Goal: Task Accomplishment & Management: Use online tool/utility

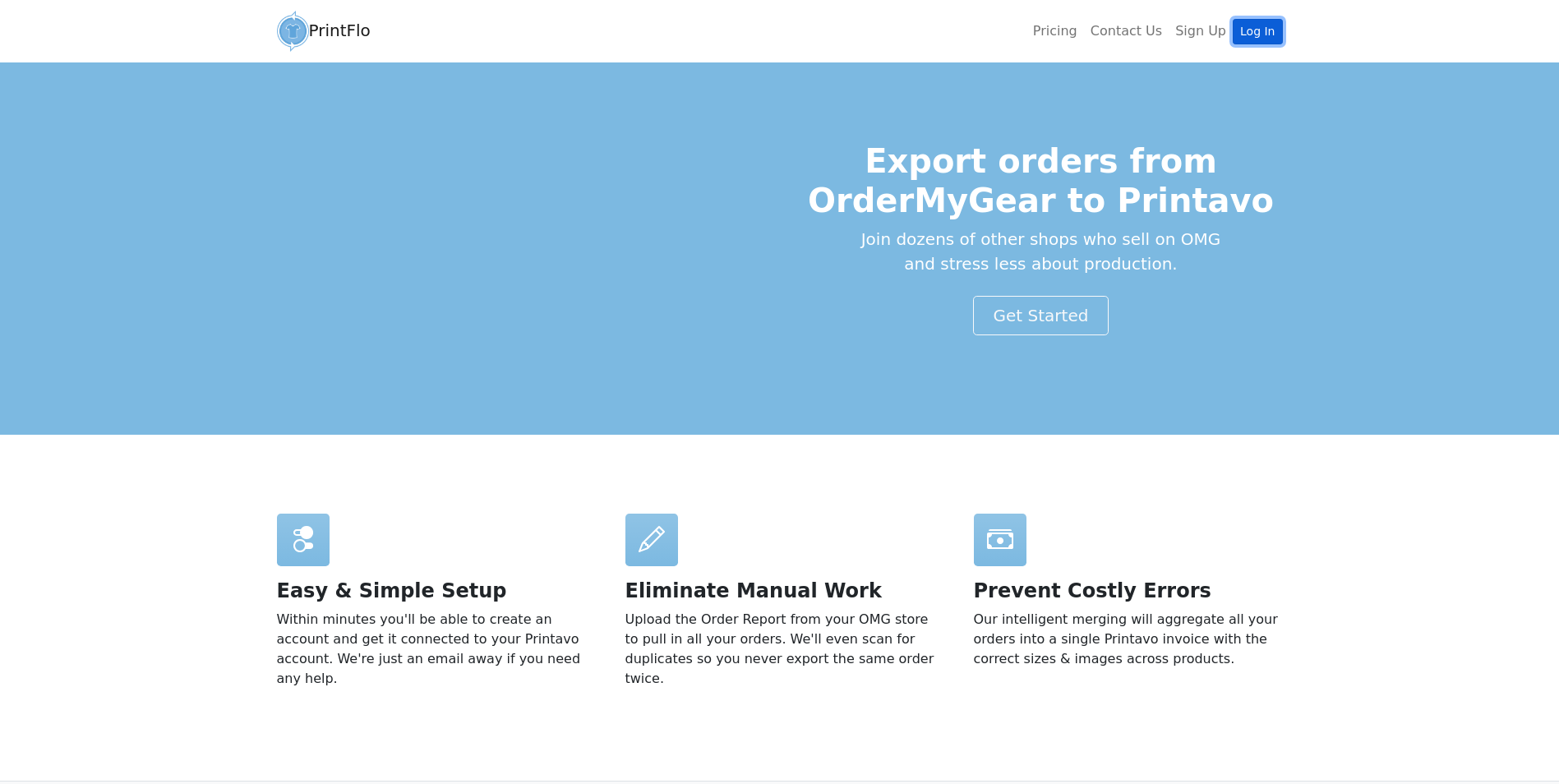
click at [1253, 36] on link "Log In" at bounding box center [1257, 32] width 49 height 26
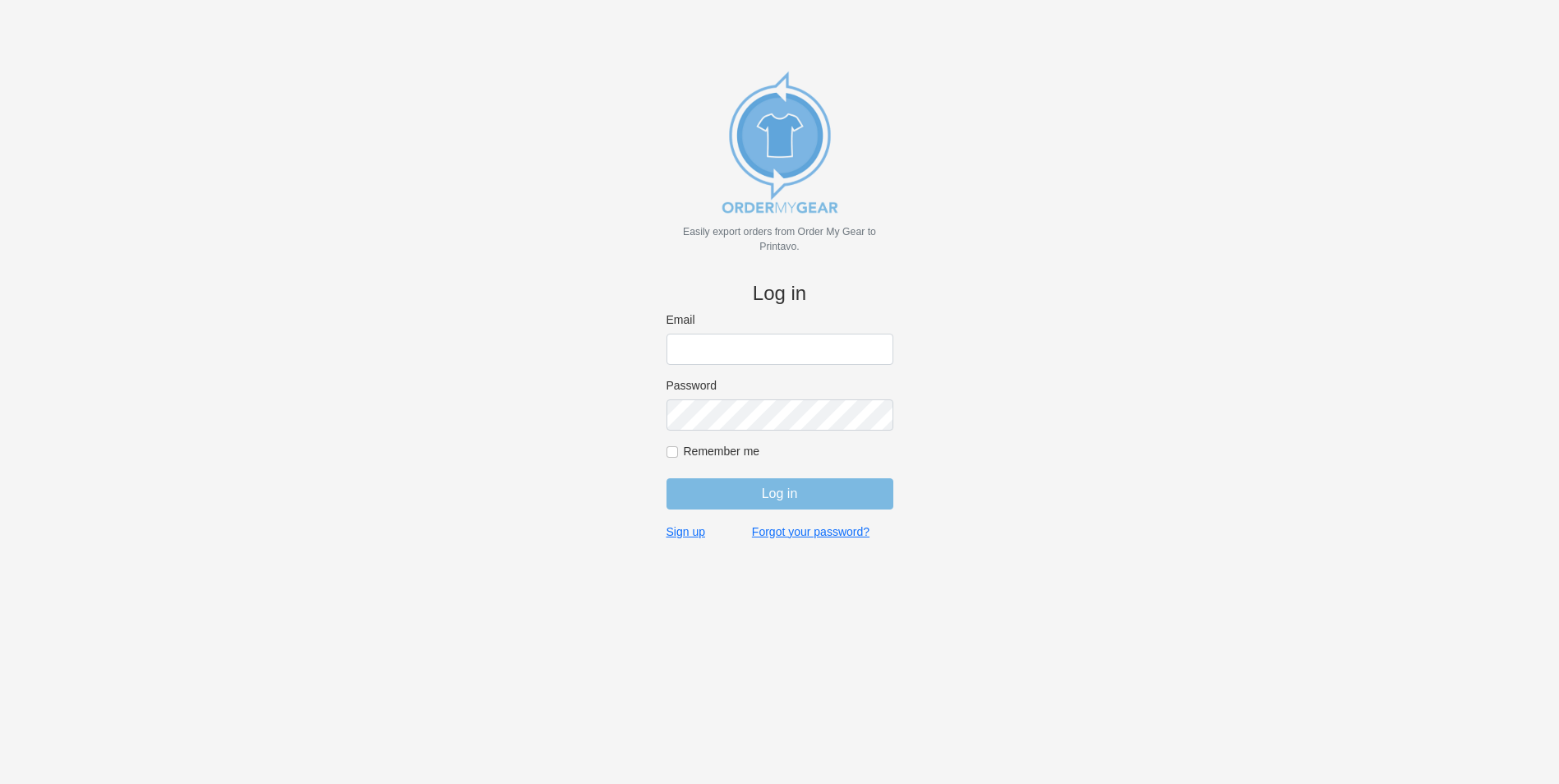
type input "[PERSON_NAME][EMAIL_ADDRESS][DOMAIN_NAME]"
click at [671, 454] on input "Remember me" at bounding box center [671, 451] width 11 height 11
checkbox input "true"
click at [787, 499] on input "Log in" at bounding box center [779, 494] width 226 height 31
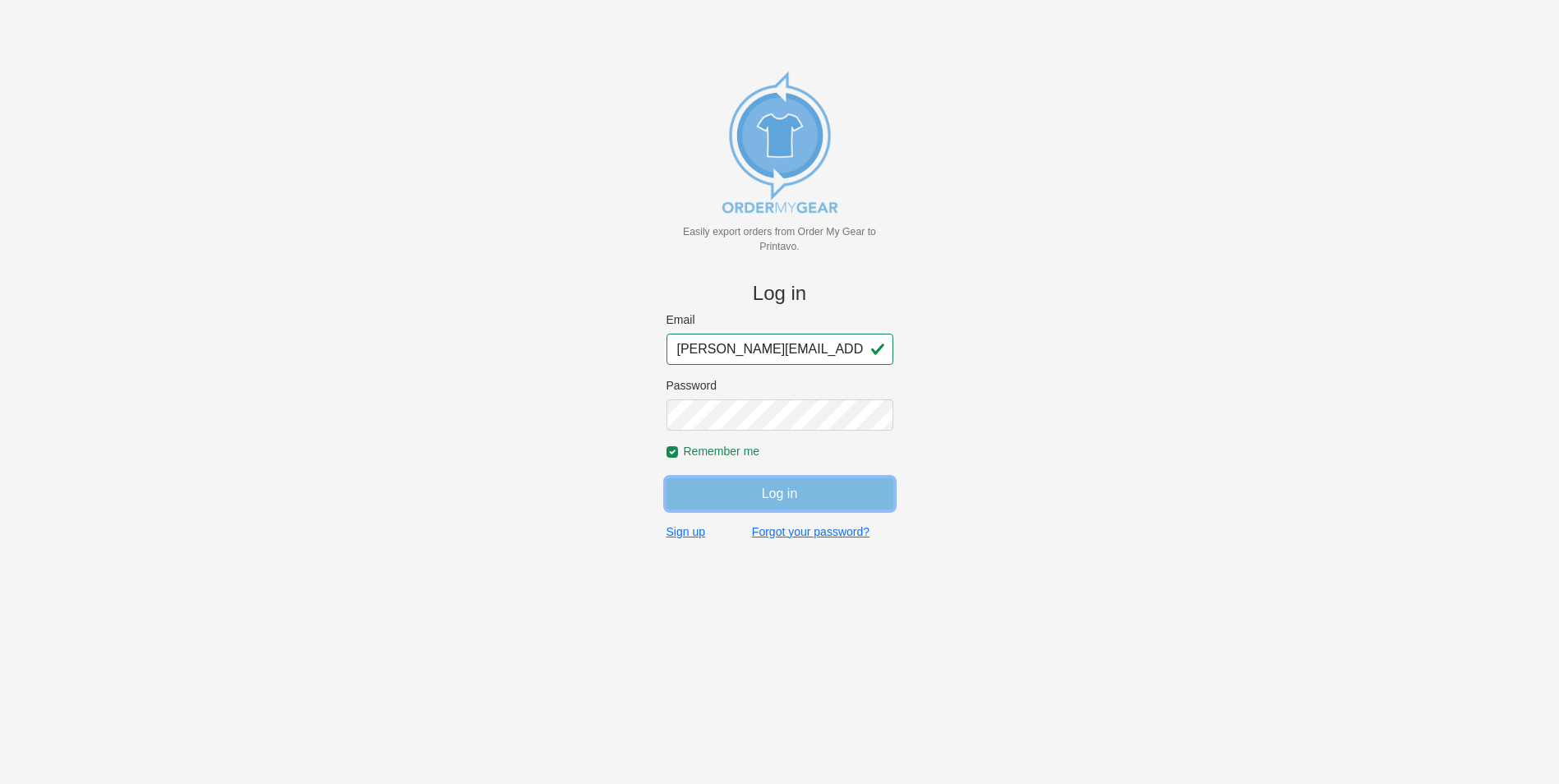
click at [767, 484] on input "Log in" at bounding box center [779, 494] width 226 height 31
click at [666, 478] on input "Log in" at bounding box center [779, 494] width 226 height 31
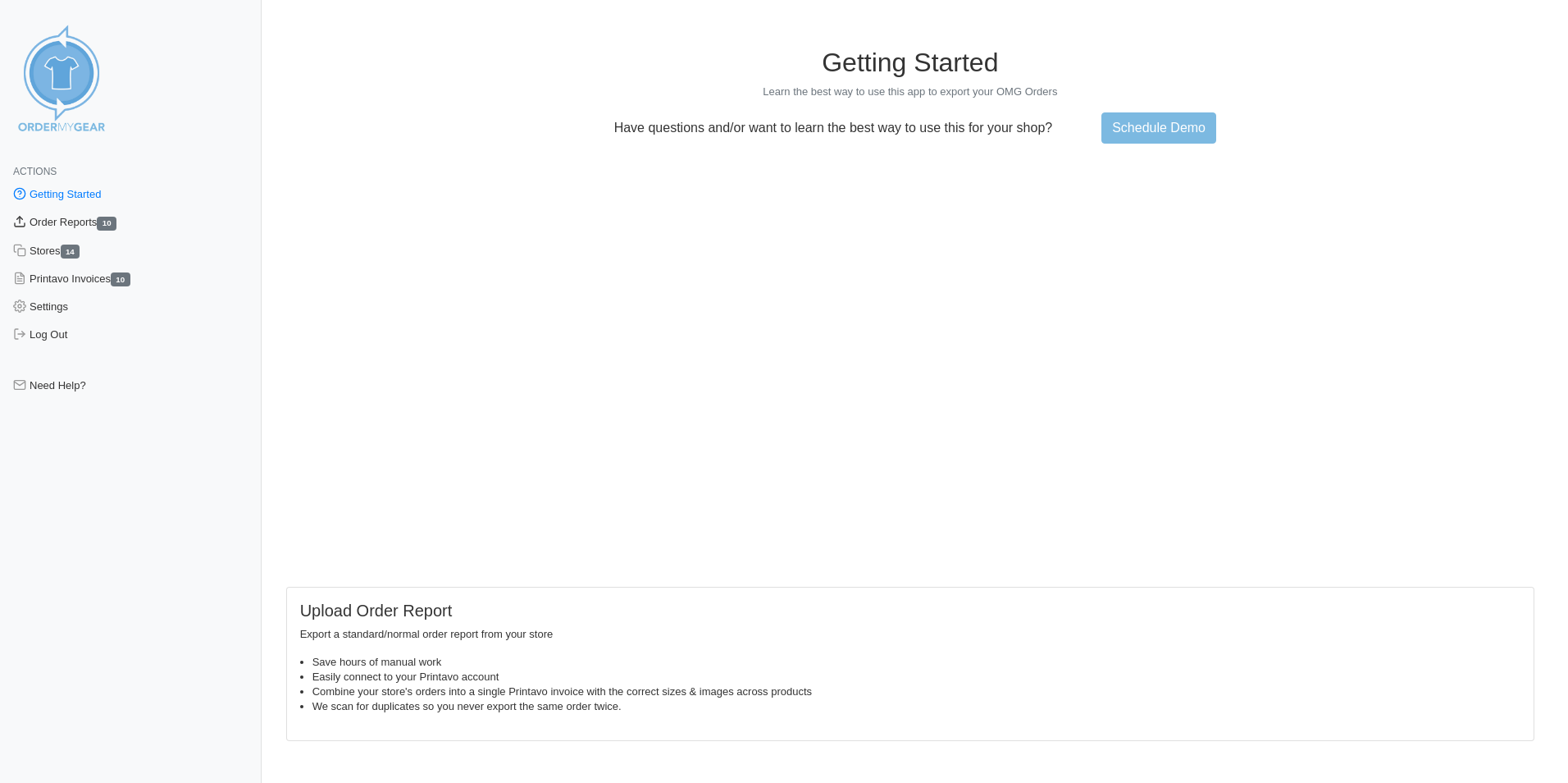
click at [92, 217] on link "Order Reports 10" at bounding box center [131, 222] width 262 height 28
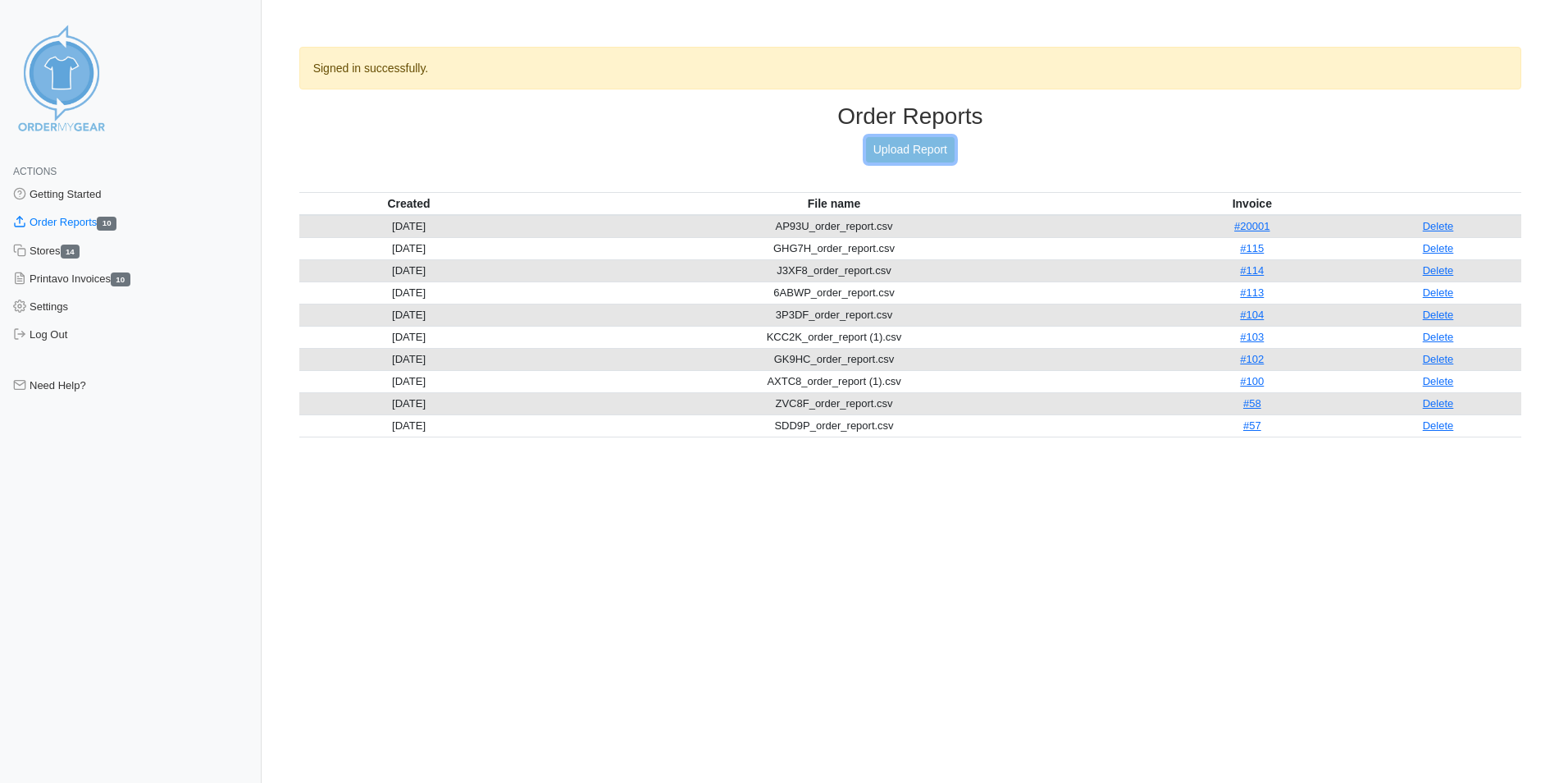
click at [927, 150] on link "Upload Report" at bounding box center [910, 150] width 88 height 26
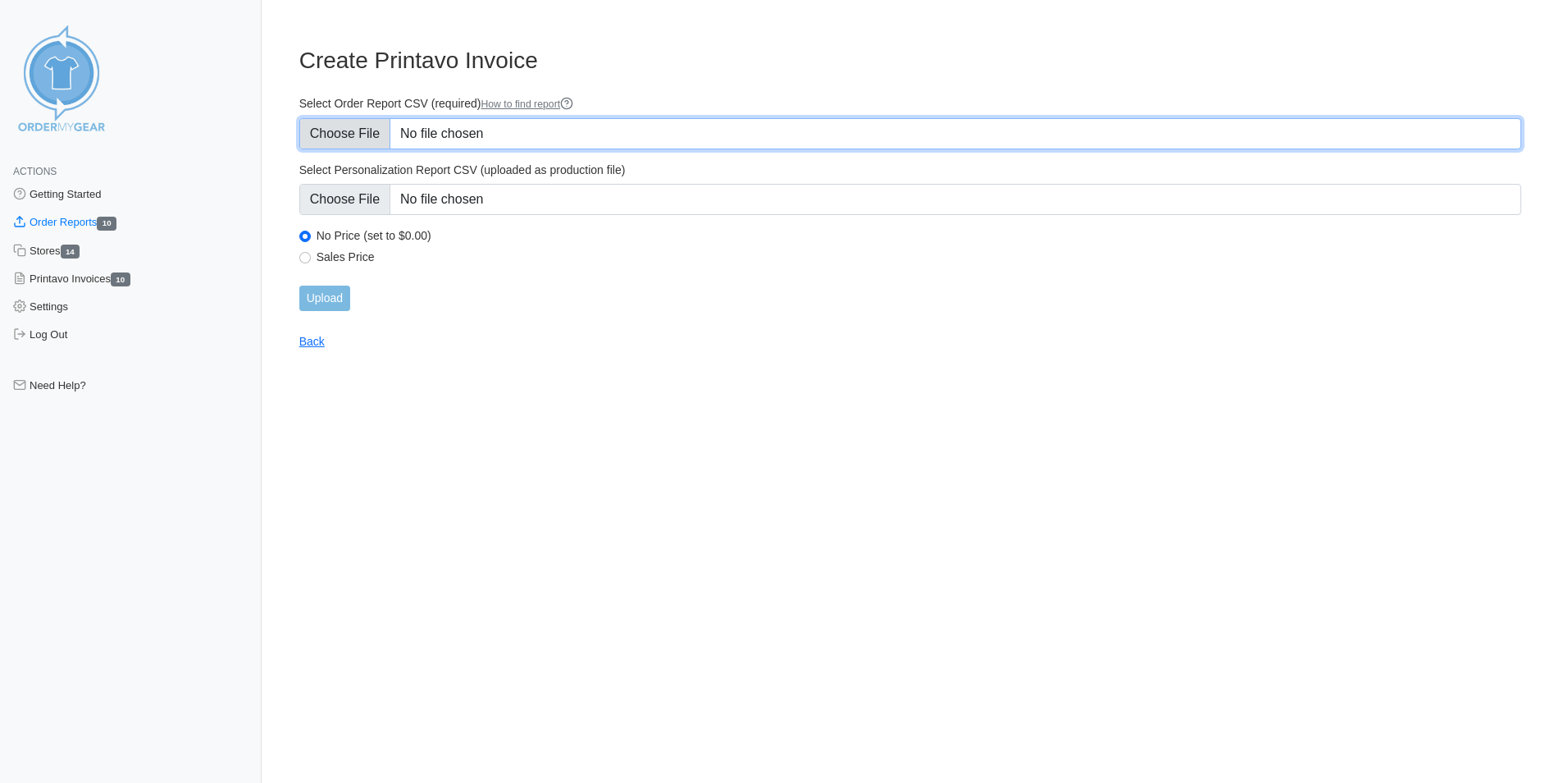
click at [363, 136] on input "Select Order Report CSV (required) How to find report" at bounding box center [910, 133] width 1222 height 31
click at [357, 137] on input "Select Order Report CSV (required) How to find report" at bounding box center [910, 133] width 1222 height 31
click at [357, 126] on input "Select Order Report CSV (required) How to find report" at bounding box center [910, 133] width 1222 height 31
type input "C:\fakepath\AJYKT_order_report.csv"
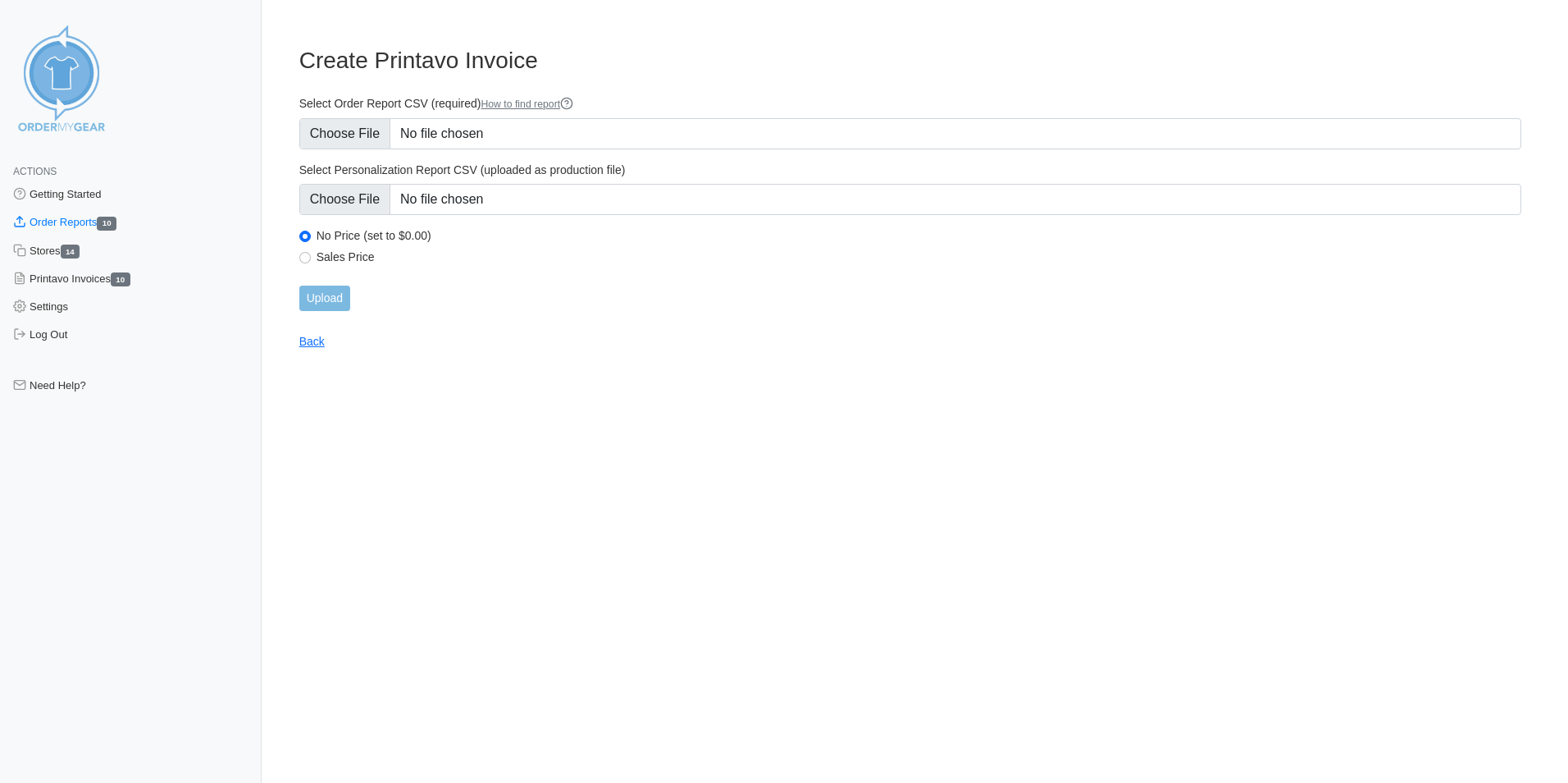
click at [328, 259] on label "Sales Price" at bounding box center [918, 256] width 1205 height 15
click at [311, 259] on input "Sales Price" at bounding box center [304, 257] width 11 height 11
radio input "true"
click at [326, 298] on input "Upload" at bounding box center [324, 298] width 51 height 26
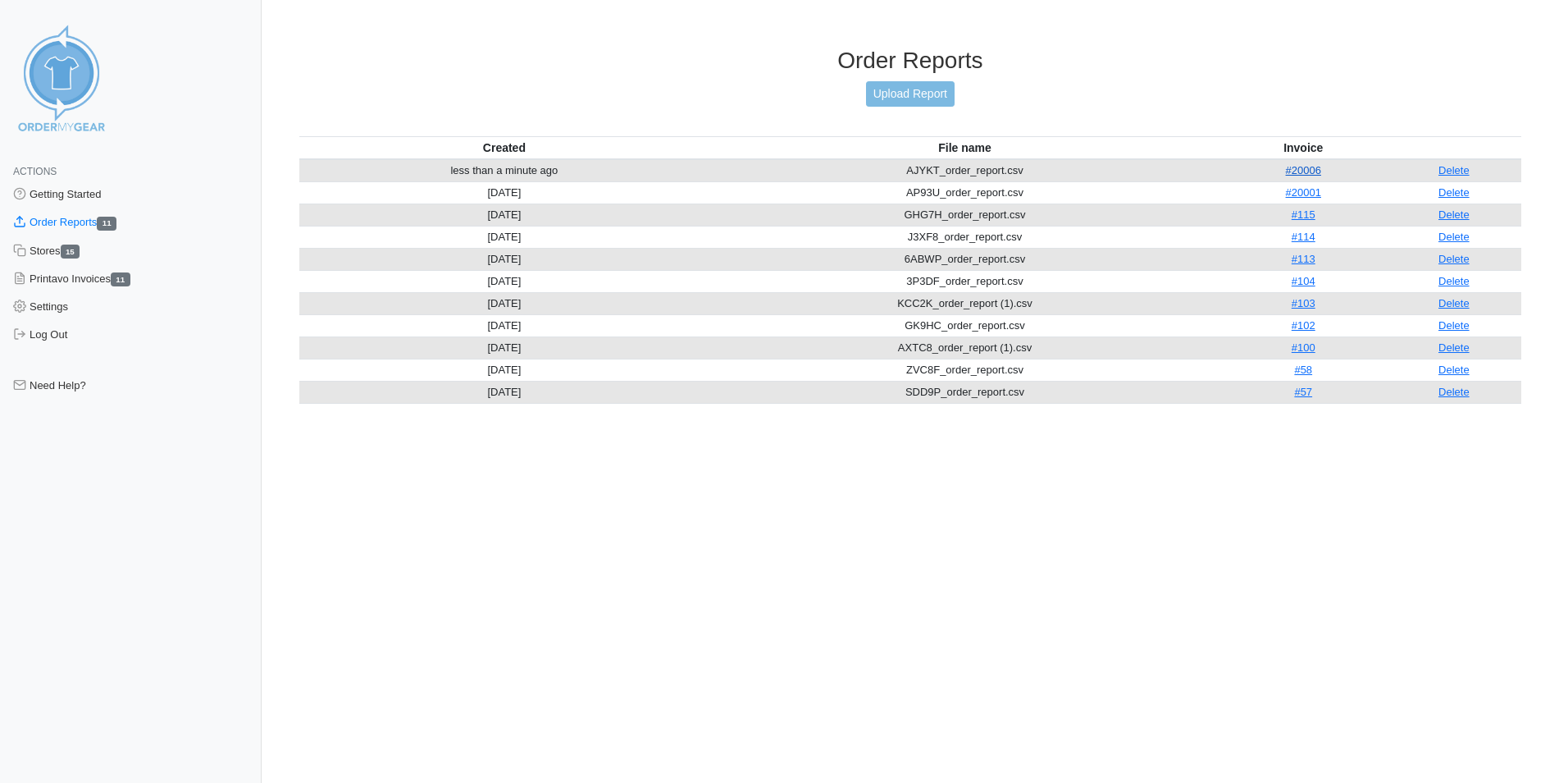
click at [1303, 173] on link "#20006" at bounding box center [1303, 170] width 35 height 12
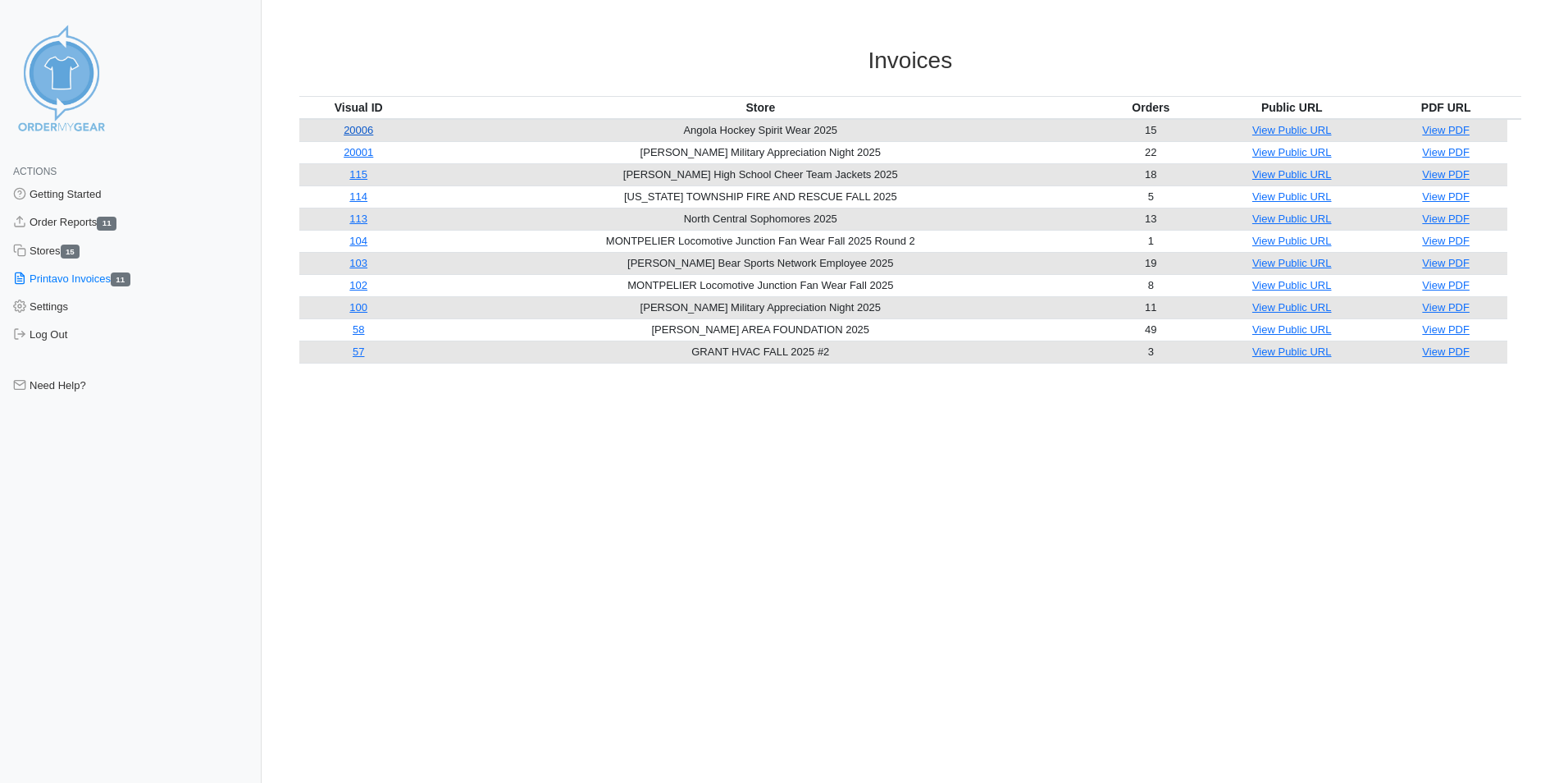
click at [359, 127] on link "20006" at bounding box center [358, 130] width 29 height 12
